Goal: Task Accomplishment & Management: Use online tool/utility

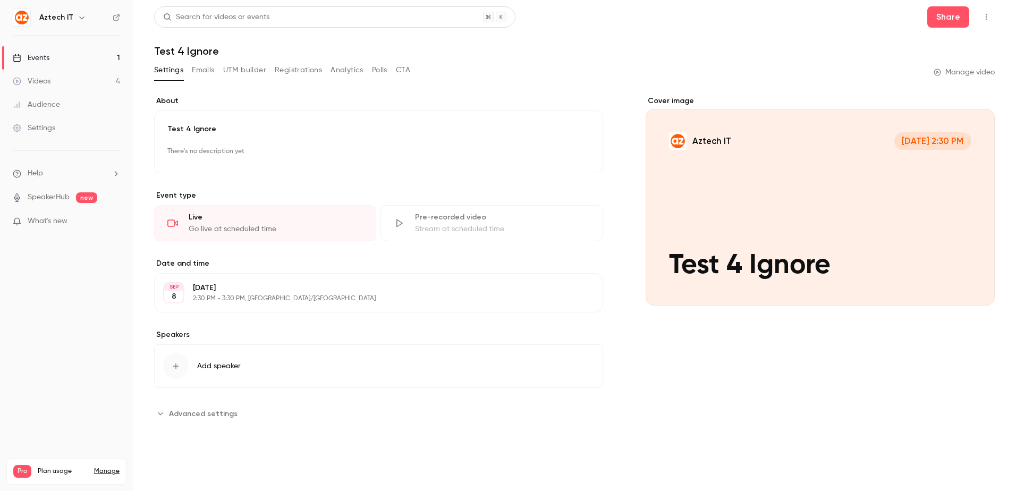
click at [62, 55] on link "Events 1" at bounding box center [66, 57] width 133 height 23
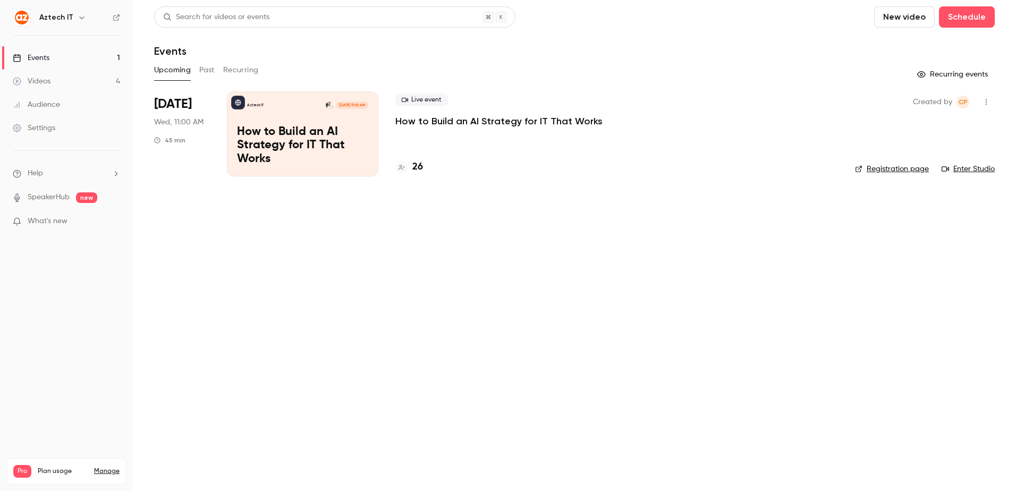
click at [57, 81] on link "Videos 4" at bounding box center [66, 81] width 133 height 23
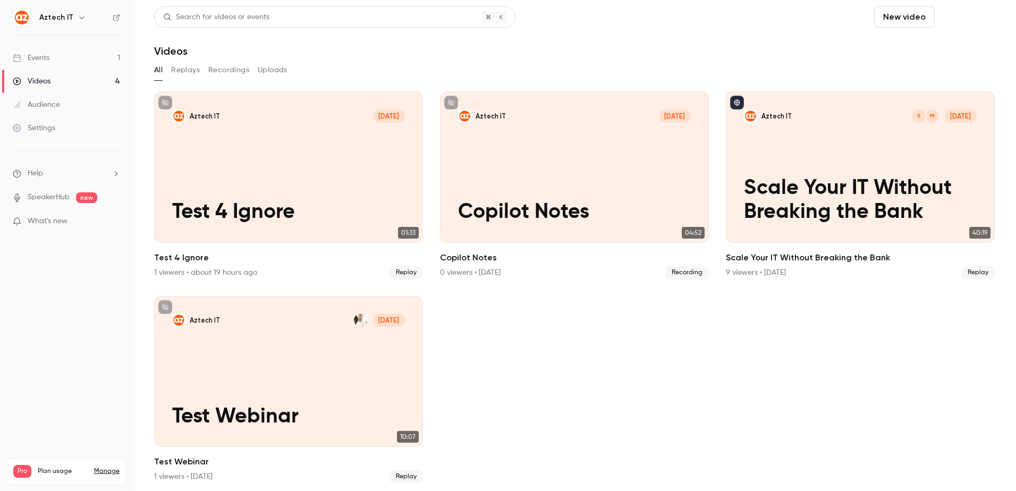
click at [964, 17] on button "Schedule" at bounding box center [967, 16] width 56 height 21
click at [943, 46] on div "One time event" at bounding box center [937, 46] width 81 height 11
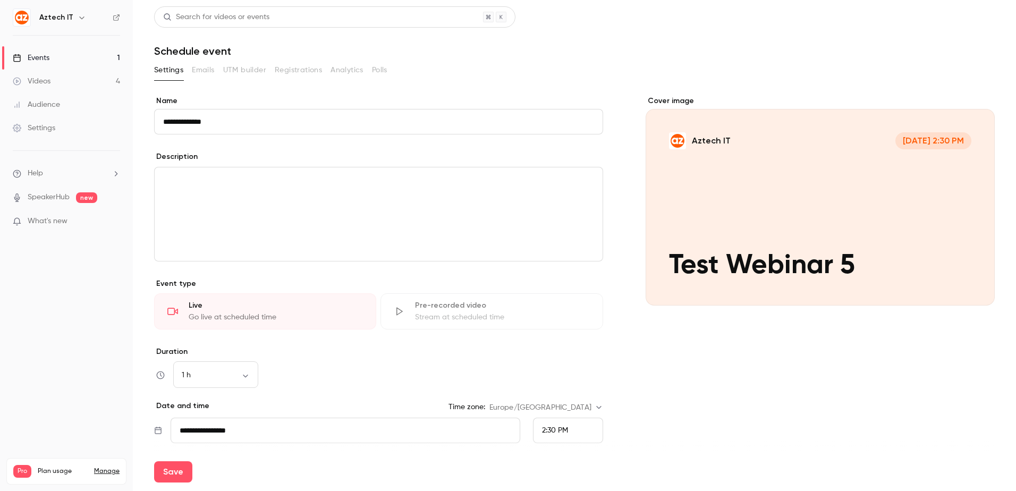
type input "**********"
click at [236, 185] on p "editor" at bounding box center [378, 180] width 431 height 13
click at [236, 309] on div "Live" at bounding box center [276, 305] width 174 height 11
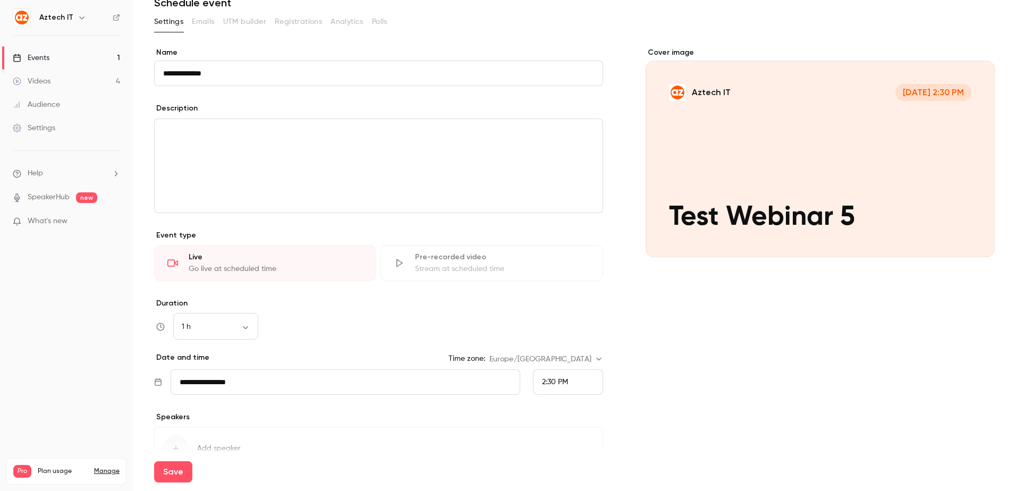
scroll to position [113, 0]
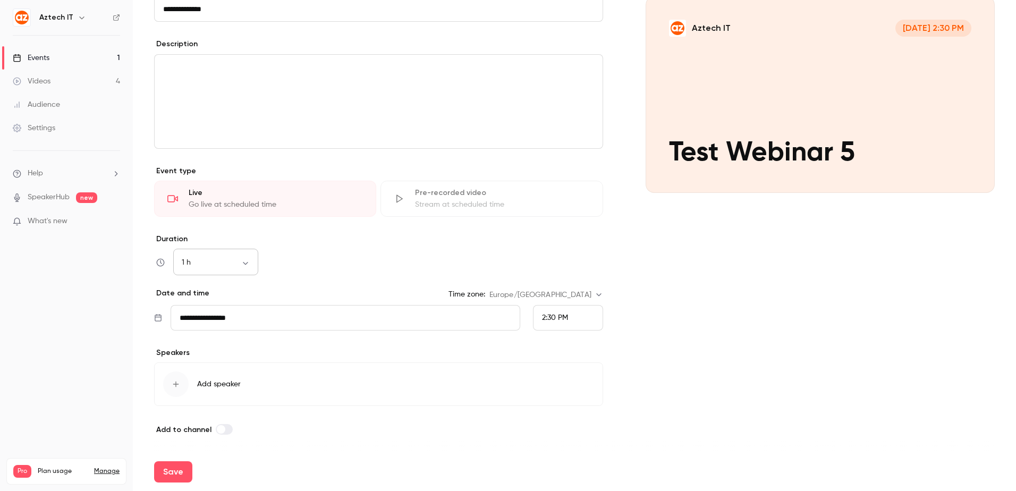
click at [252, 265] on body "**********" at bounding box center [508, 245] width 1016 height 491
click at [325, 279] on div at bounding box center [508, 245] width 1016 height 491
click at [572, 314] on div "2:30 PM" at bounding box center [568, 317] width 70 height 25
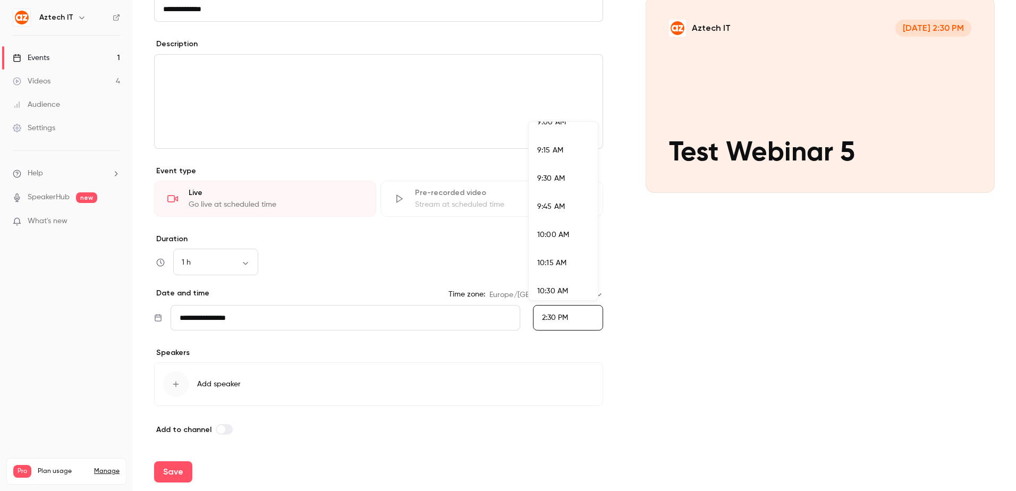
click at [559, 232] on span "10:00 AM" at bounding box center [553, 234] width 32 height 7
click at [241, 319] on input "**********" at bounding box center [346, 317] width 350 height 25
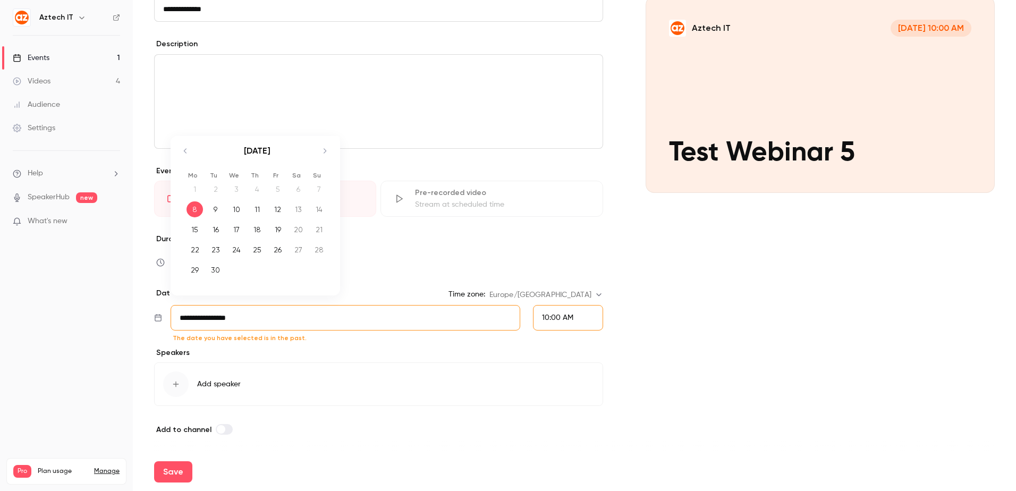
click at [216, 209] on div "9" at bounding box center [215, 209] width 16 height 16
type input "**********"
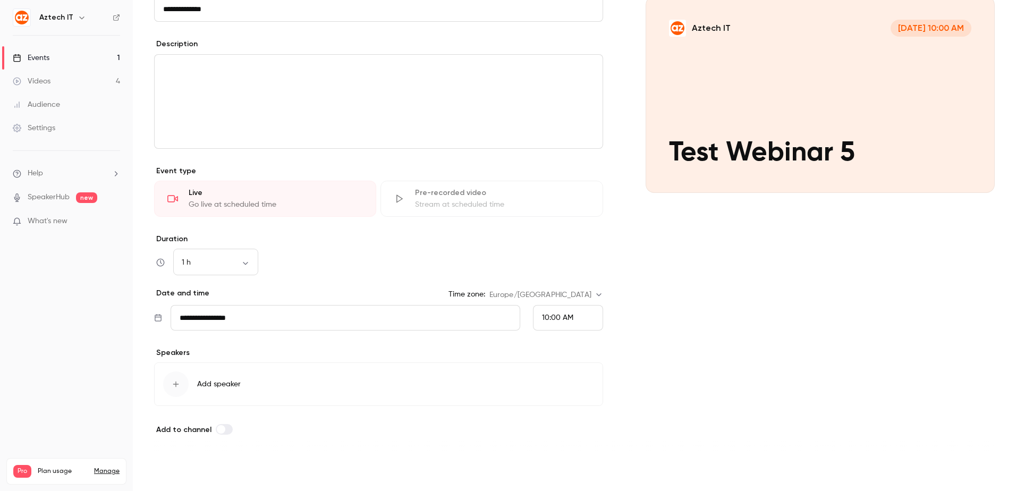
click at [178, 466] on button "Save" at bounding box center [173, 471] width 38 height 21
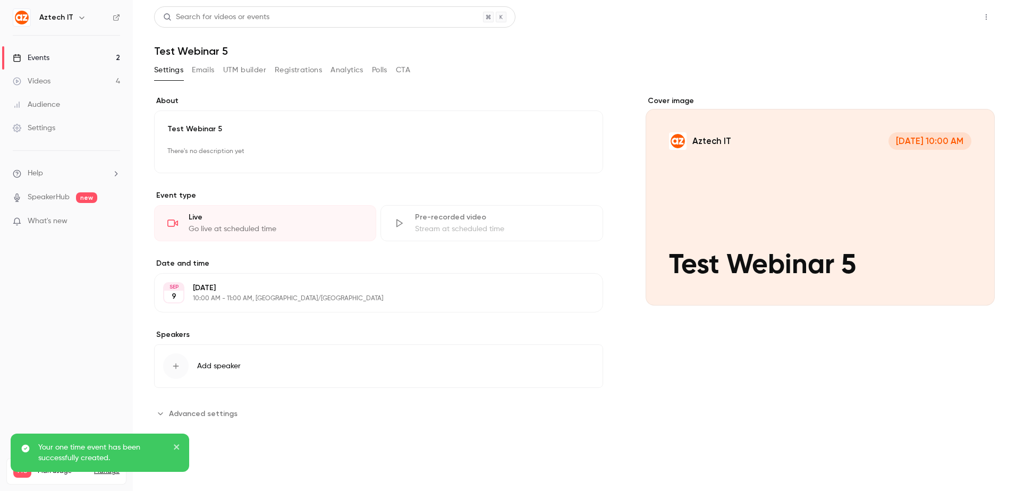
click at [953, 21] on button "Share" at bounding box center [948, 16] width 42 height 21
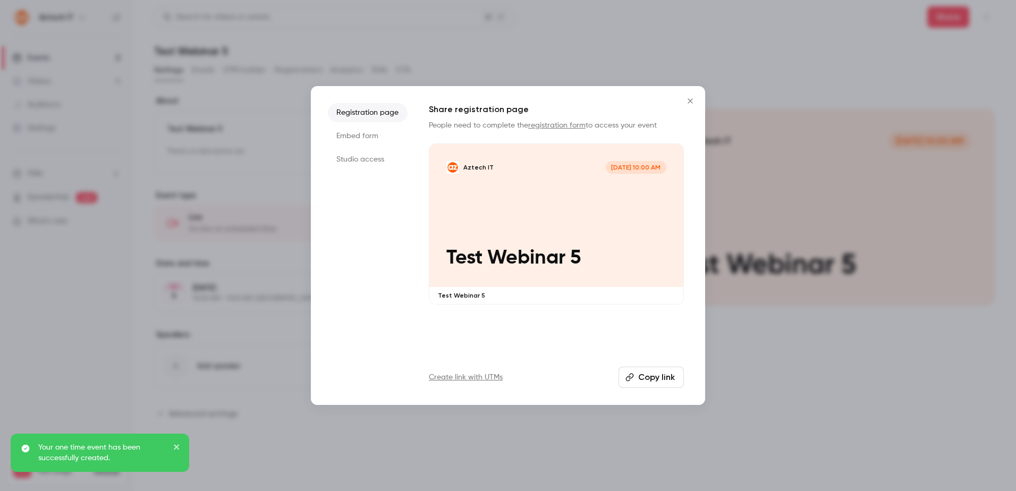
click at [638, 377] on button "Copy link" at bounding box center [650, 377] width 65 height 21
click at [689, 103] on icon "Close" at bounding box center [690, 101] width 13 height 8
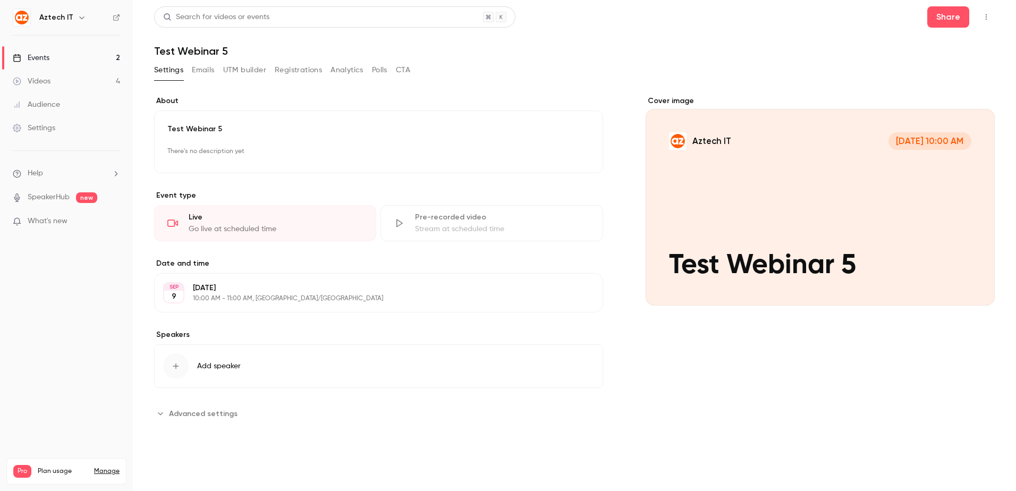
click at [756, 235] on div "Cover image" at bounding box center [819, 201] width 349 height 210
click at [0, 0] on input "Aztech IT [DATE] 10:00 AM Test Webinar 5" at bounding box center [0, 0] width 0 height 0
click at [89, 57] on link "Events 2" at bounding box center [66, 57] width 133 height 23
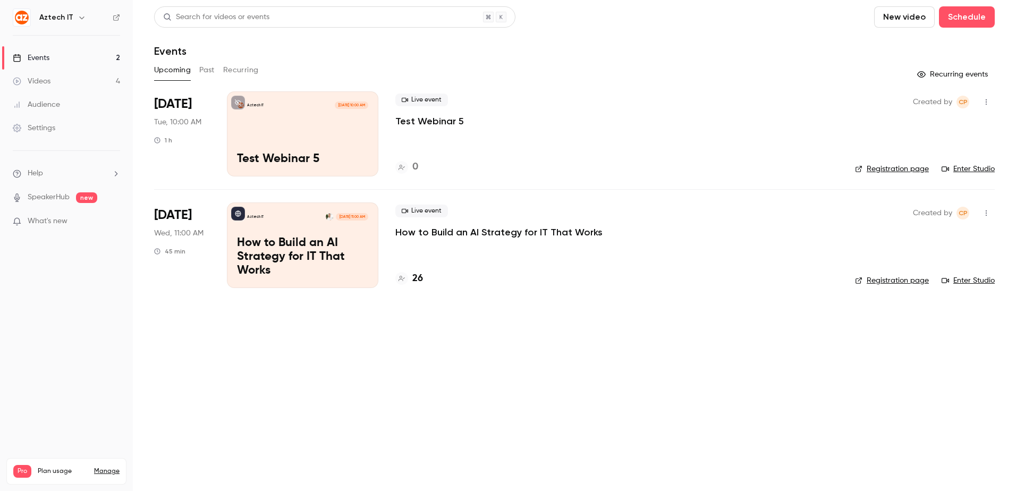
click at [965, 167] on link "Enter Studio" at bounding box center [967, 169] width 53 height 11
